Goal: Use online tool/utility: Use online tool/utility

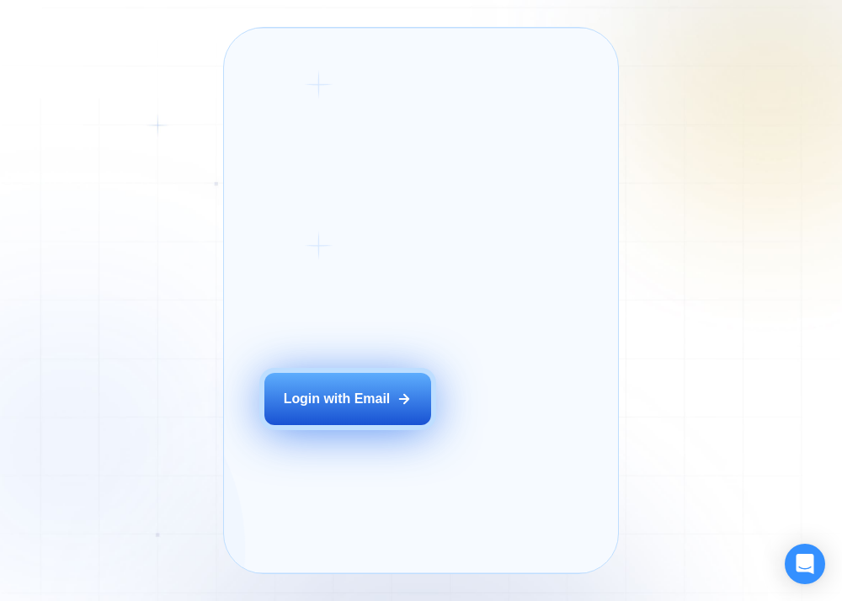
click at [336, 408] on div "Login with Email" at bounding box center [337, 399] width 107 height 19
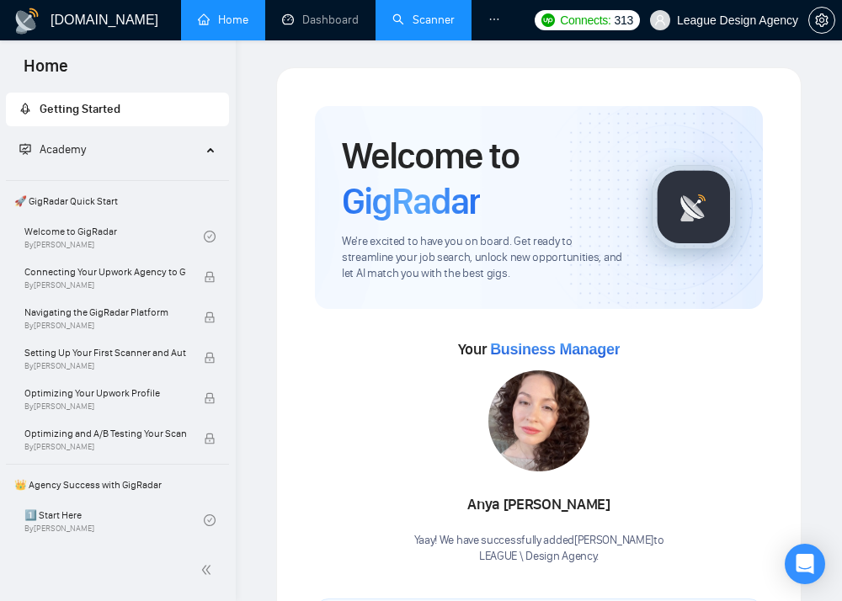
click at [424, 22] on link "Scanner" at bounding box center [423, 20] width 62 height 14
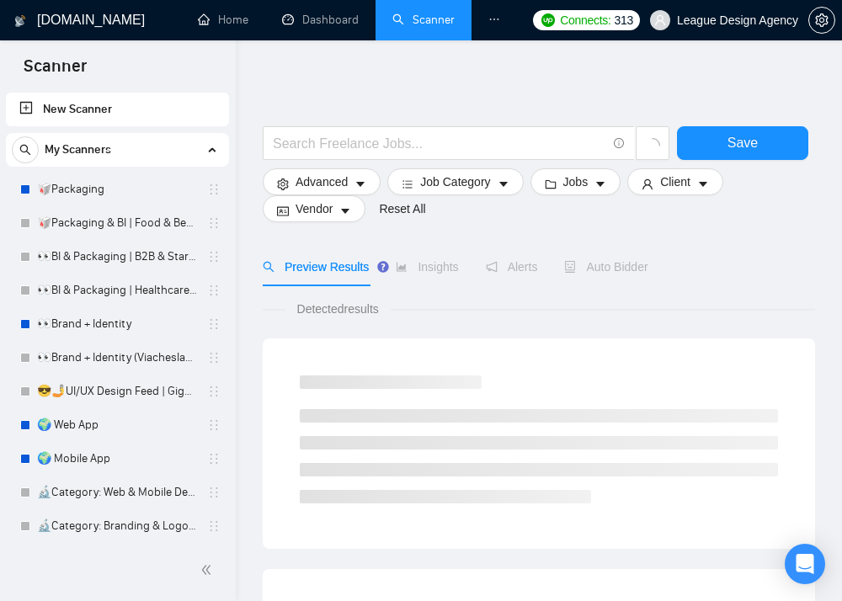
click at [125, 102] on link "New Scanner" at bounding box center [117, 110] width 196 height 34
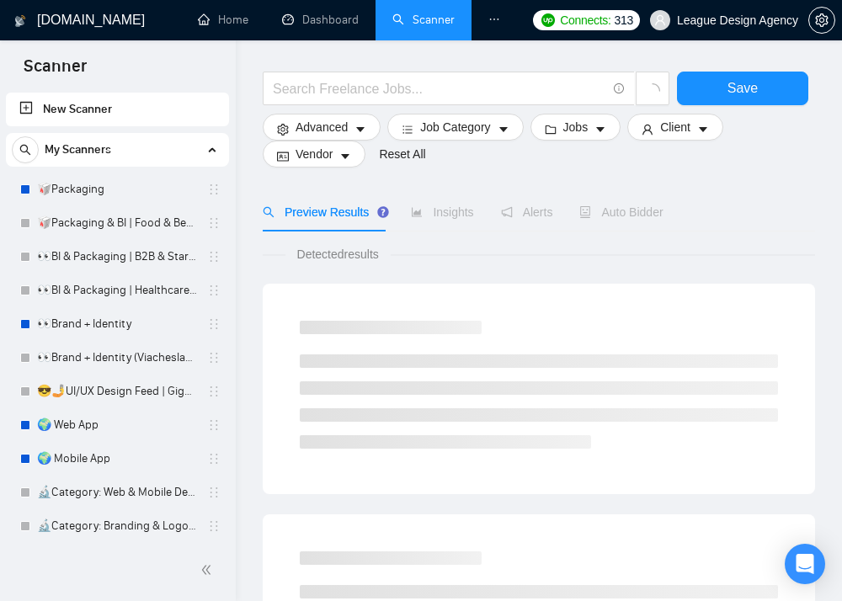
scroll to position [67, 0]
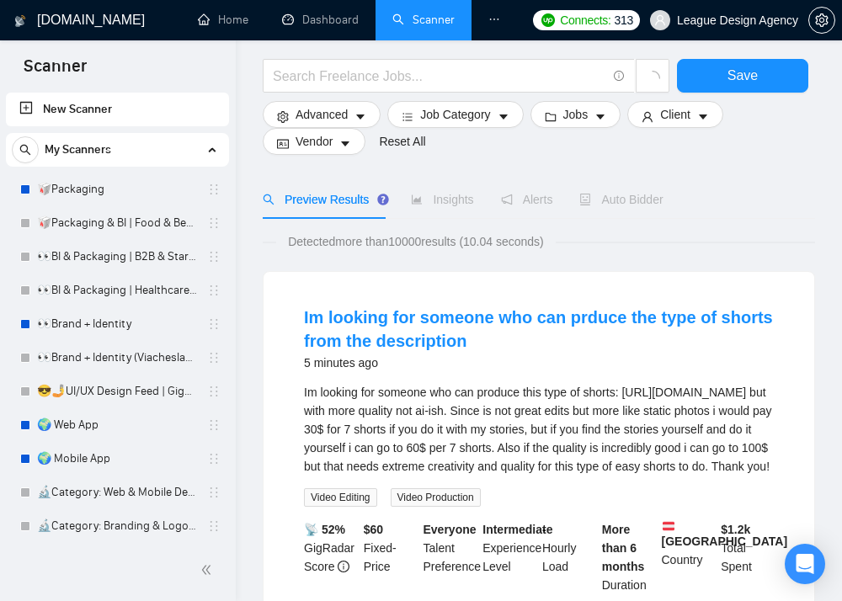
click at [108, 108] on link "New Scanner" at bounding box center [117, 110] width 196 height 34
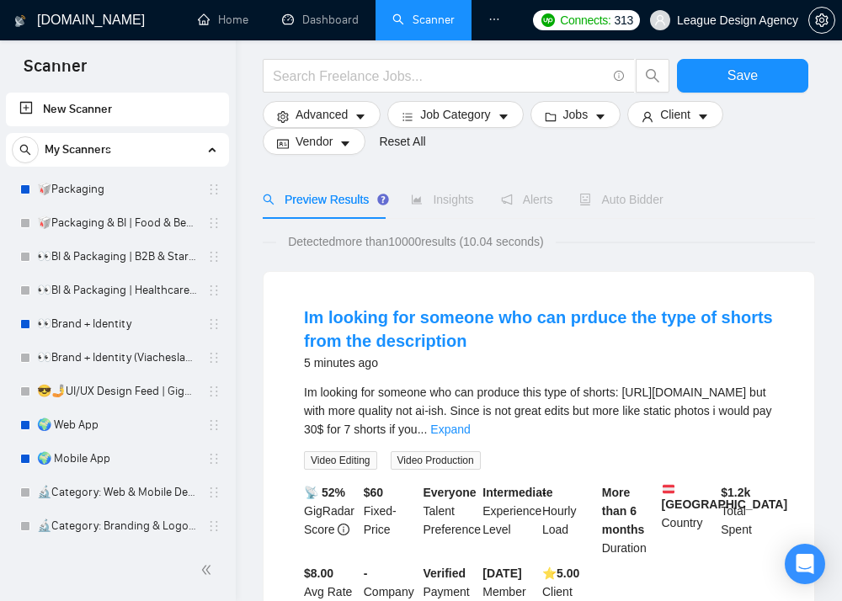
click at [24, 104] on link "New Scanner" at bounding box center [117, 110] width 196 height 34
click at [107, 194] on link "🥡Packaging" at bounding box center [117, 190] width 160 height 34
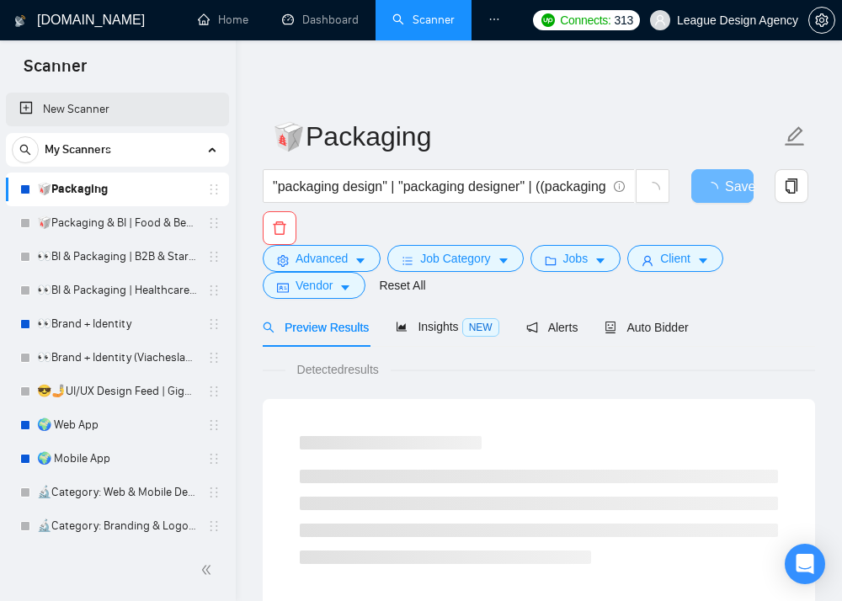
click at [117, 119] on link "New Scanner" at bounding box center [117, 110] width 196 height 34
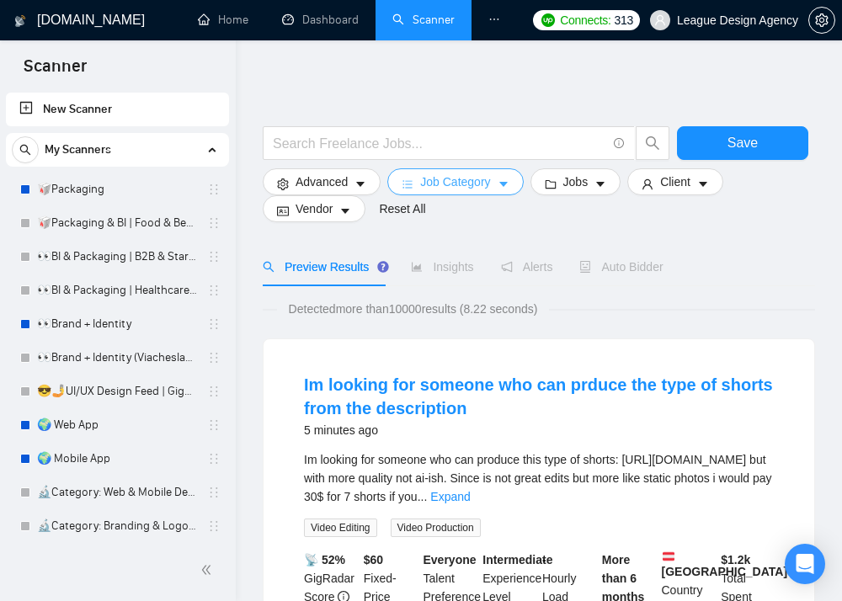
click at [457, 179] on span "Job Category" at bounding box center [455, 182] width 70 height 19
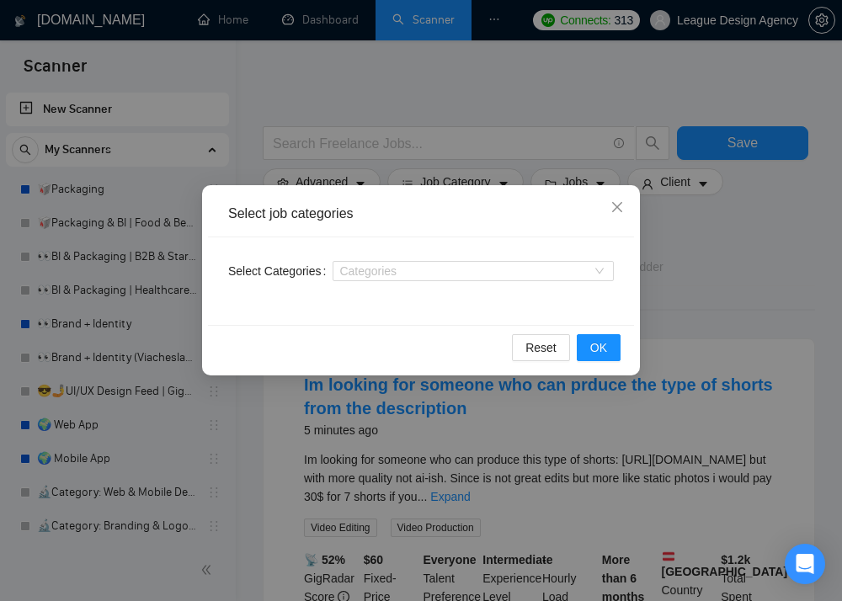
click at [362, 163] on div "Select job categories Select Categories Categories Reset OK" at bounding box center [421, 300] width 842 height 601
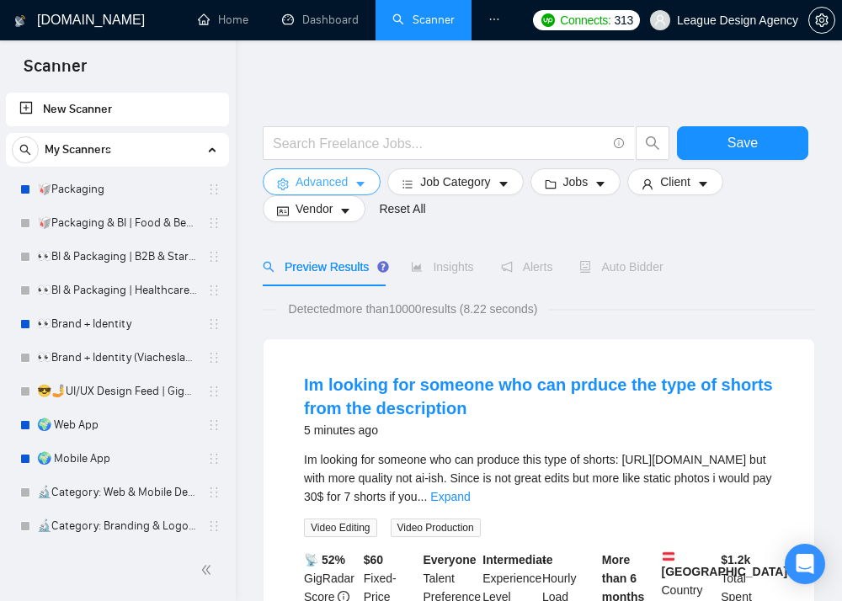
click at [344, 182] on span "Advanced" at bounding box center [322, 182] width 52 height 19
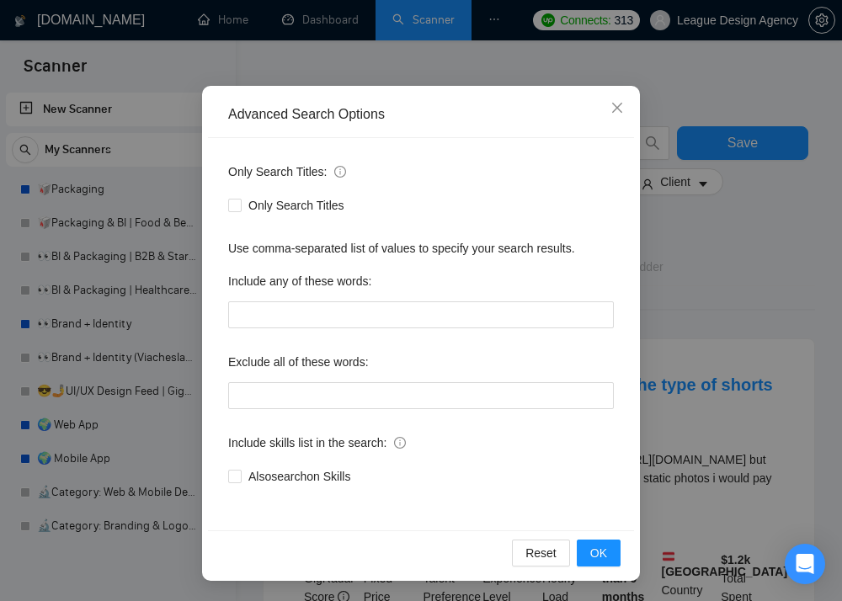
scroll to position [99, 0]
click at [707, 312] on div "Advanced Search Options Only Search Titles: Only Search Titles Use comma-separa…" at bounding box center [421, 300] width 842 height 601
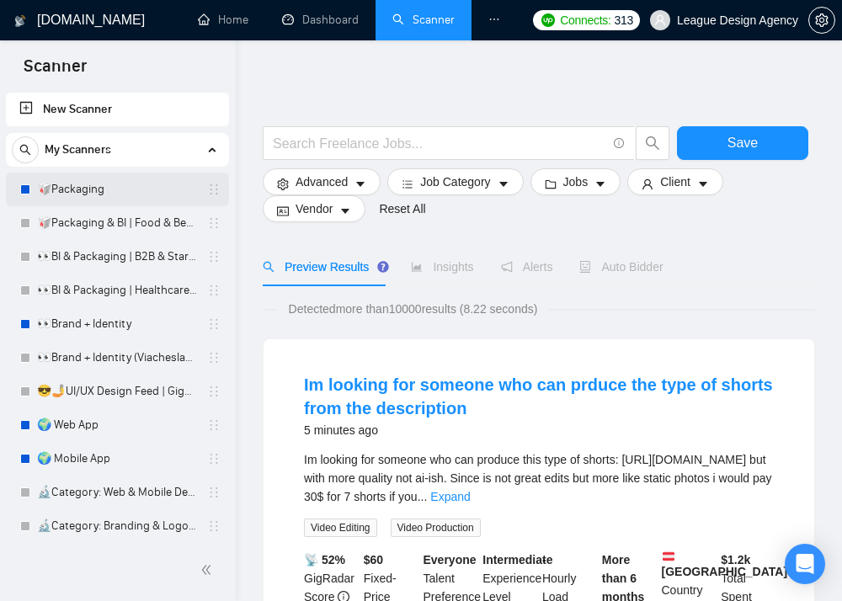
scroll to position [0, 0]
click at [818, 24] on icon "setting" at bounding box center [821, 19] width 13 height 13
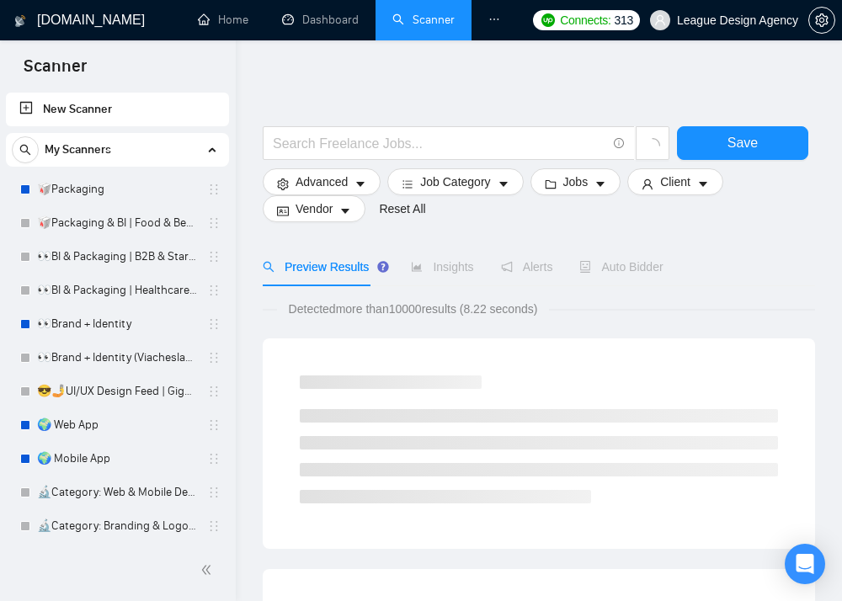
click at [128, 104] on link "New Scanner" at bounding box center [117, 110] width 196 height 34
